Goal: Task Accomplishment & Management: Use online tool/utility

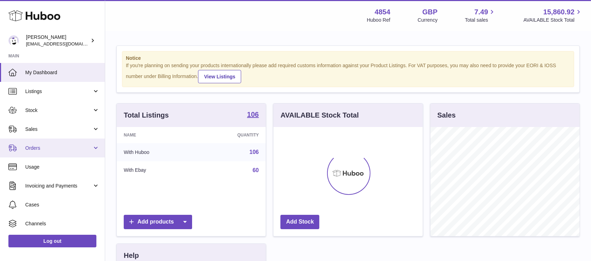
scroll to position [109, 149]
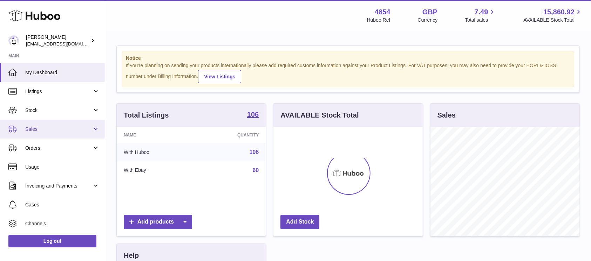
click at [82, 128] on span "Sales" at bounding box center [58, 129] width 67 height 7
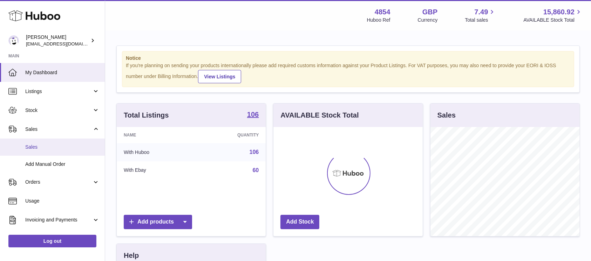
click at [70, 151] on link "Sales" at bounding box center [52, 147] width 105 height 17
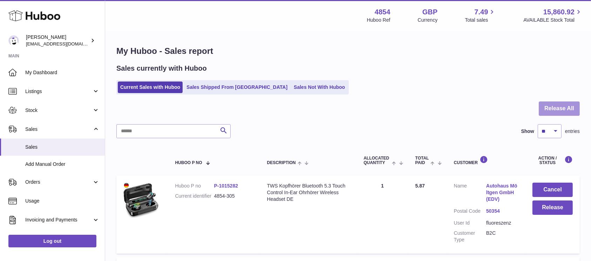
click at [566, 107] on button "Release All" at bounding box center [559, 109] width 41 height 14
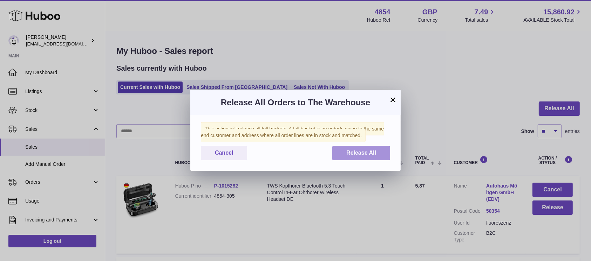
click at [363, 153] on span "Release All" at bounding box center [361, 153] width 30 height 6
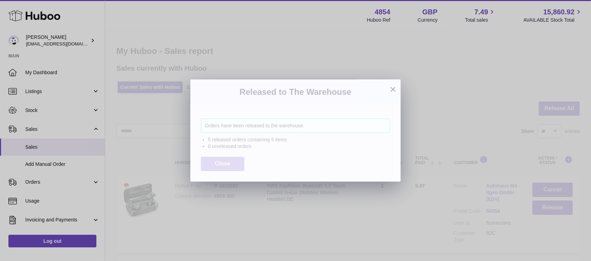
click at [230, 169] on button "Close" at bounding box center [222, 164] width 43 height 14
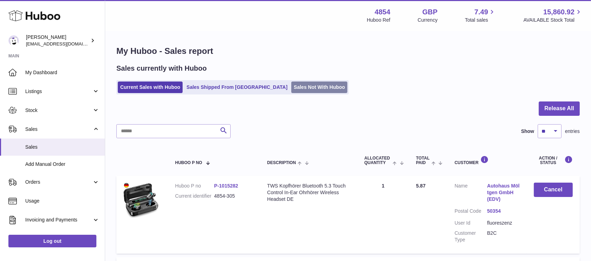
click at [298, 85] on link "Sales Not With Huboo" at bounding box center [319, 88] width 56 height 12
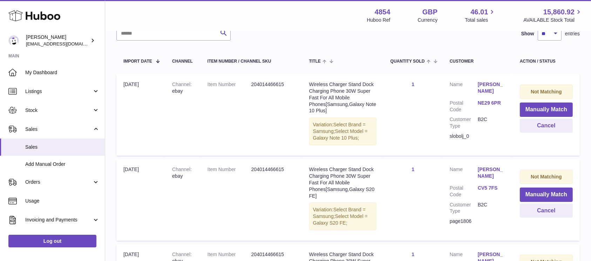
scroll to position [93, 0]
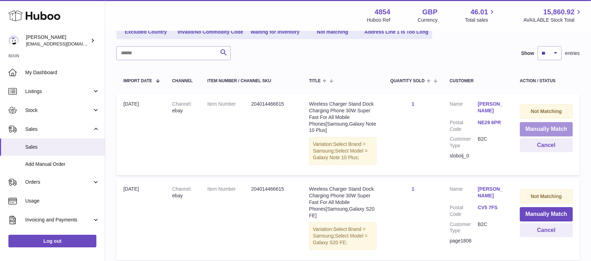
click at [531, 125] on button "Manually Match" at bounding box center [546, 129] width 53 height 14
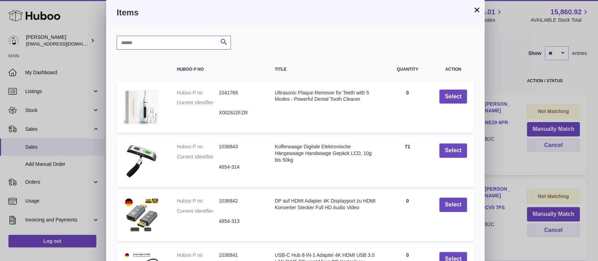
click at [148, 46] on input "text" at bounding box center [174, 43] width 114 height 14
type input "*****"
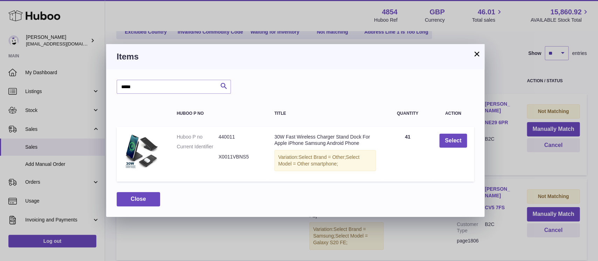
click at [454, 148] on td "Select" at bounding box center [453, 154] width 42 height 55
click at [454, 147] on button "Select" at bounding box center [453, 141] width 28 height 14
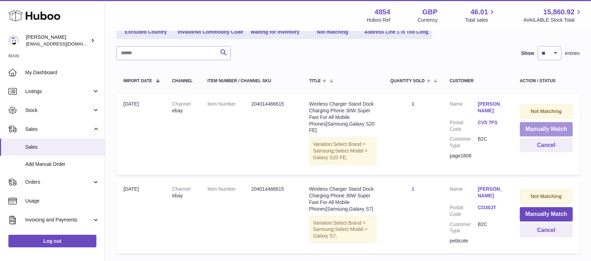
click at [536, 130] on button "Manually Match" at bounding box center [546, 129] width 53 height 14
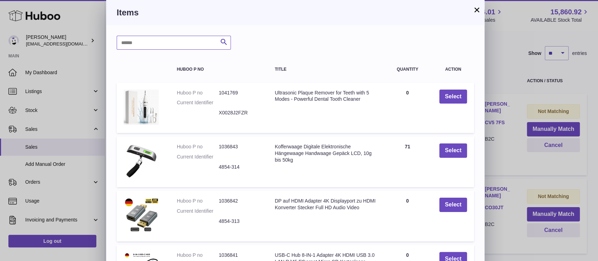
click at [168, 42] on input "text" at bounding box center [174, 43] width 114 height 14
type input "*****"
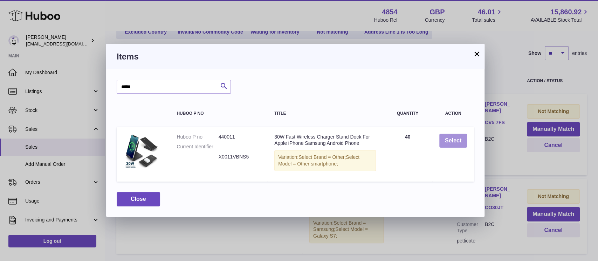
click at [449, 136] on button "Select" at bounding box center [453, 141] width 28 height 14
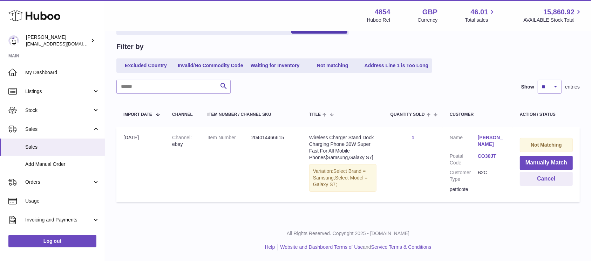
scroll to position [59, 0]
click at [539, 160] on button "Manually Match" at bounding box center [546, 164] width 53 height 14
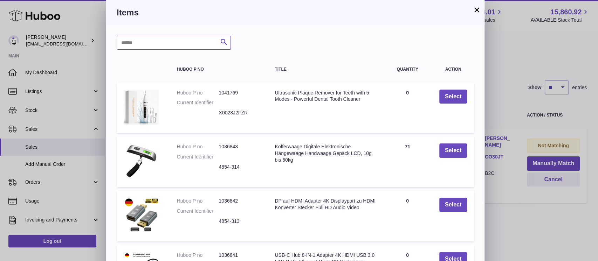
click at [182, 46] on input "text" at bounding box center [174, 43] width 114 height 14
type input "*****"
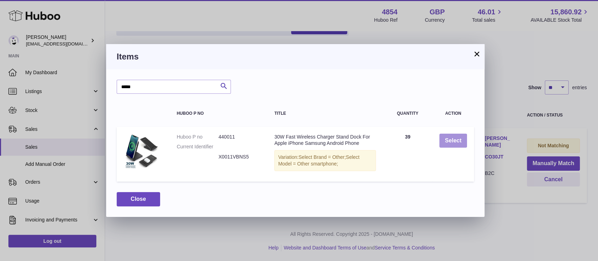
click at [460, 144] on button "Select" at bounding box center [453, 141] width 28 height 14
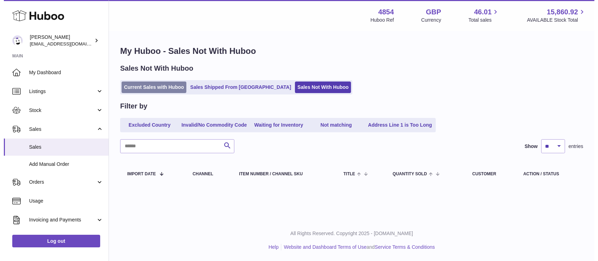
scroll to position [0, 0]
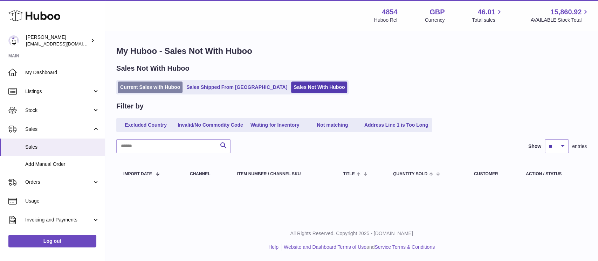
click at [153, 83] on link "Current Sales with Huboo" at bounding box center [150, 88] width 65 height 12
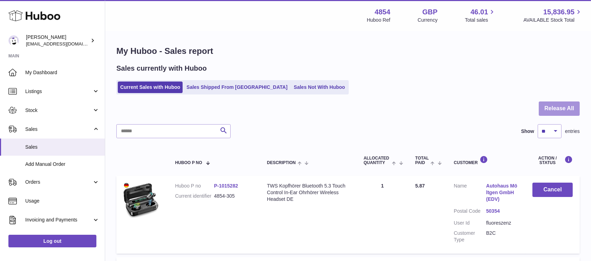
click at [571, 107] on button "Release All" at bounding box center [559, 109] width 41 height 14
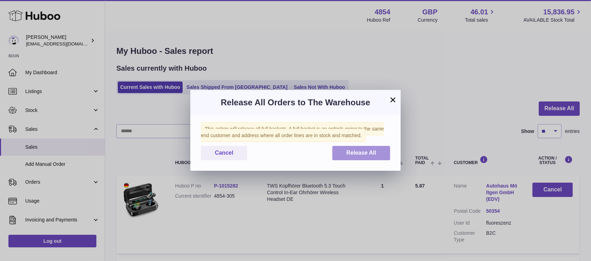
click at [366, 152] on span "Release All" at bounding box center [361, 153] width 30 height 6
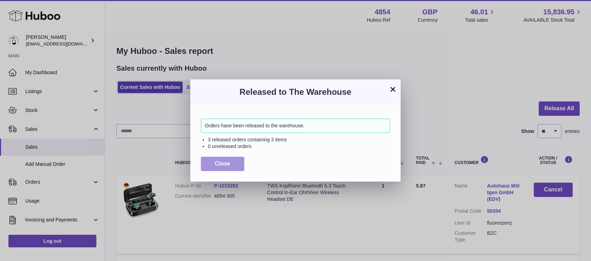
click at [216, 165] on span "Close" at bounding box center [222, 164] width 15 height 6
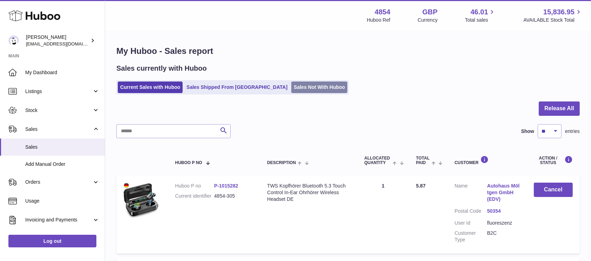
click at [293, 90] on link "Sales Not With Huboo" at bounding box center [319, 88] width 56 height 12
